Goal: Navigation & Orientation: Find specific page/section

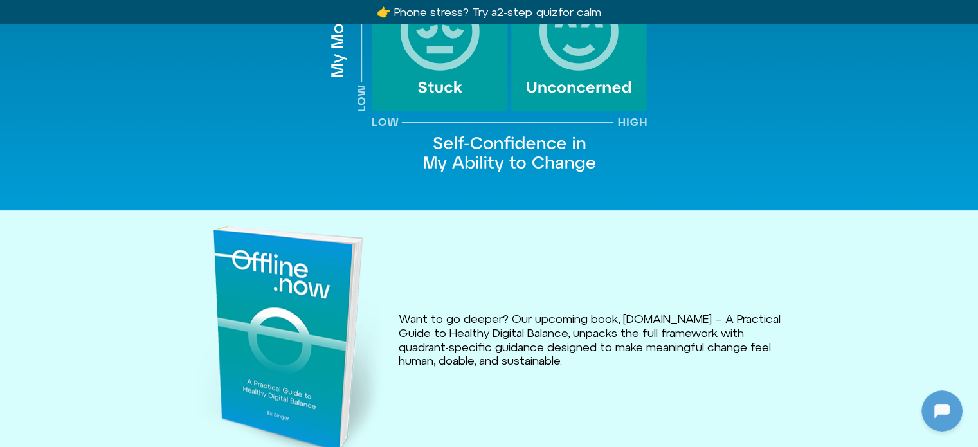
scroll to position [1608, 0]
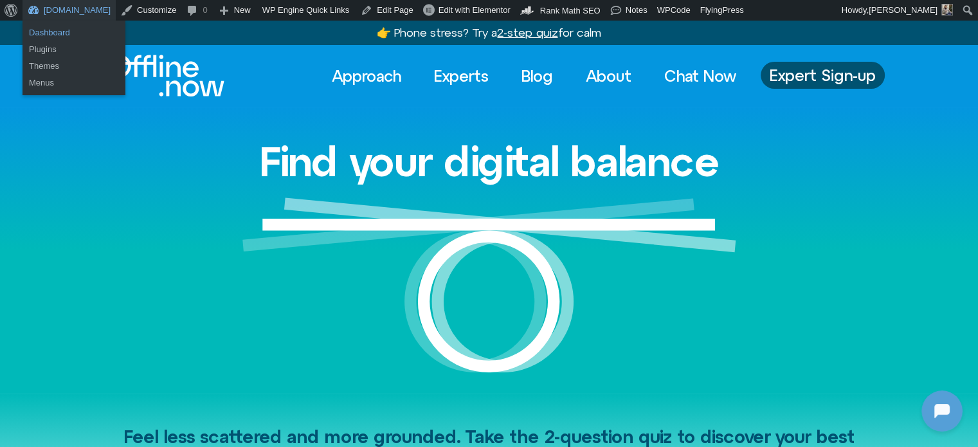
click at [54, 37] on link "Dashboard" at bounding box center [74, 32] width 103 height 17
click at [59, 35] on link "Dashboard" at bounding box center [74, 32] width 103 height 17
